Goal: Task Accomplishment & Management: Manage account settings

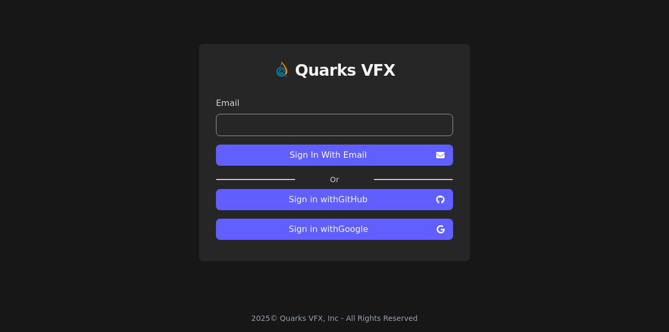
click at [295, 227] on span "Sign in with Google" at bounding box center [328, 229] width 208 height 13
click at [416, 205] on span "Sign in with GitHub" at bounding box center [327, 199] width 207 height 13
